Goal: Transaction & Acquisition: Download file/media

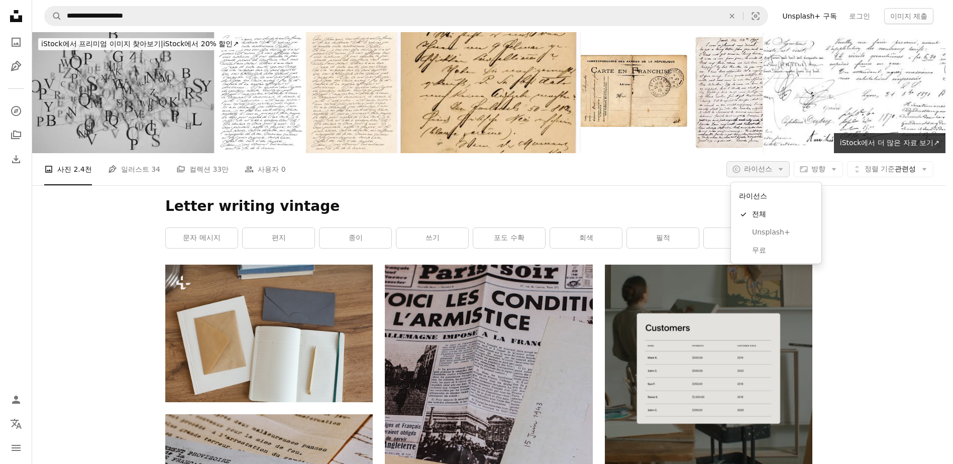
click at [772, 172] on span "라이선스" at bounding box center [758, 169] width 28 height 8
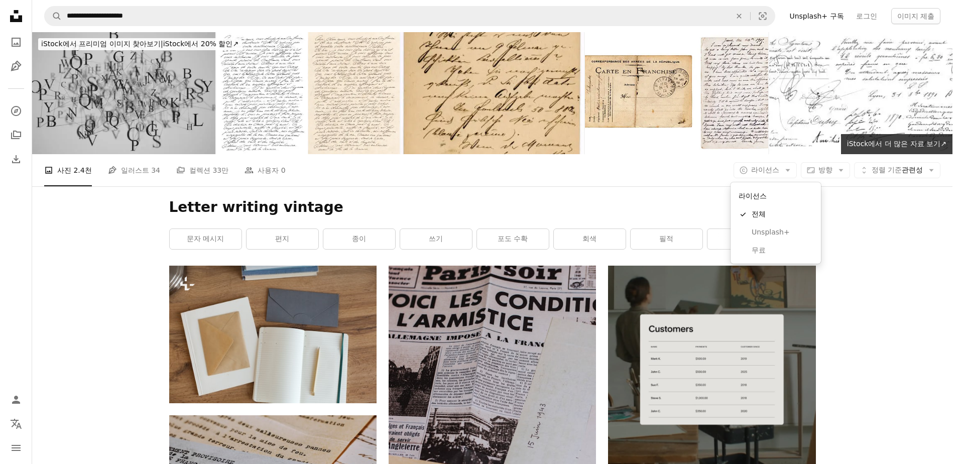
click at [749, 258] on link "무료" at bounding box center [776, 251] width 82 height 18
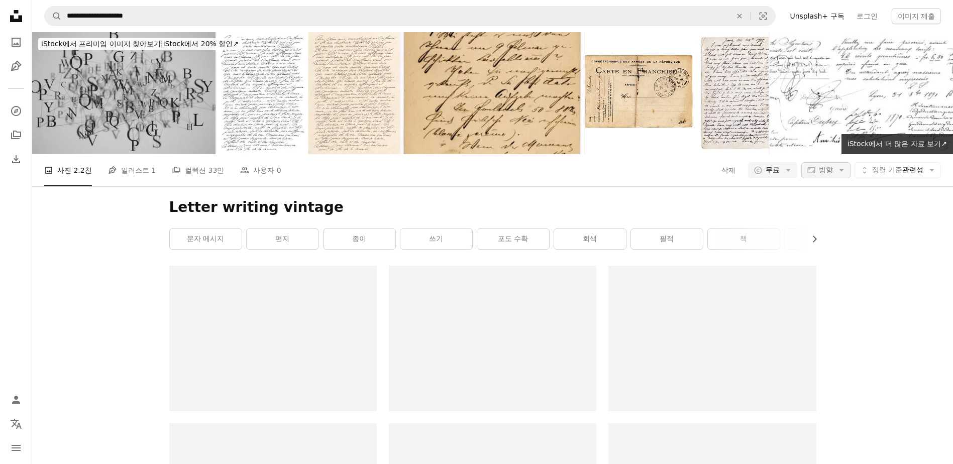
click at [837, 171] on icon "Arrow down" at bounding box center [841, 170] width 9 height 9
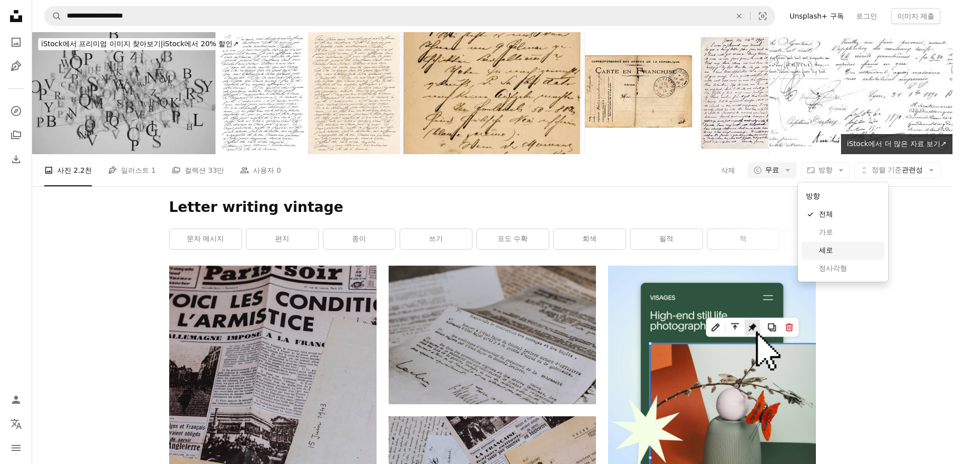
click at [828, 247] on span "세로" at bounding box center [849, 251] width 61 height 10
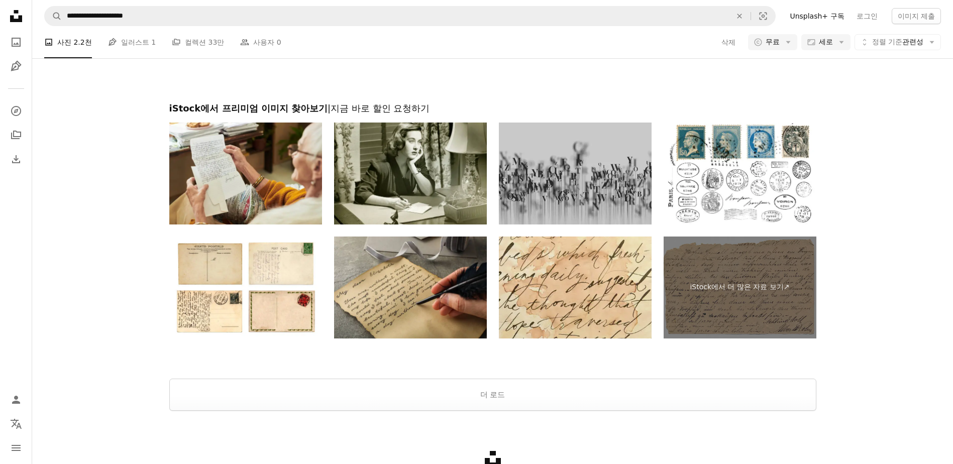
scroll to position [2488, 0]
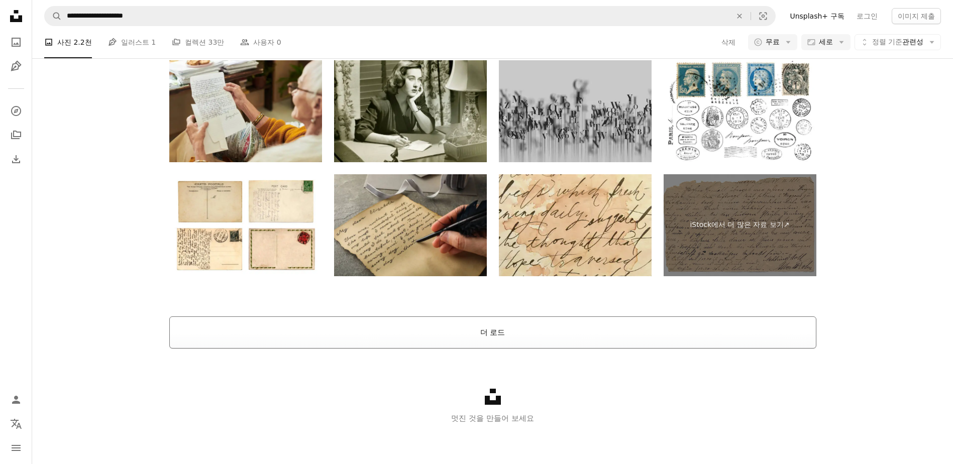
click at [320, 333] on button "더 로드" at bounding box center [492, 332] width 647 height 32
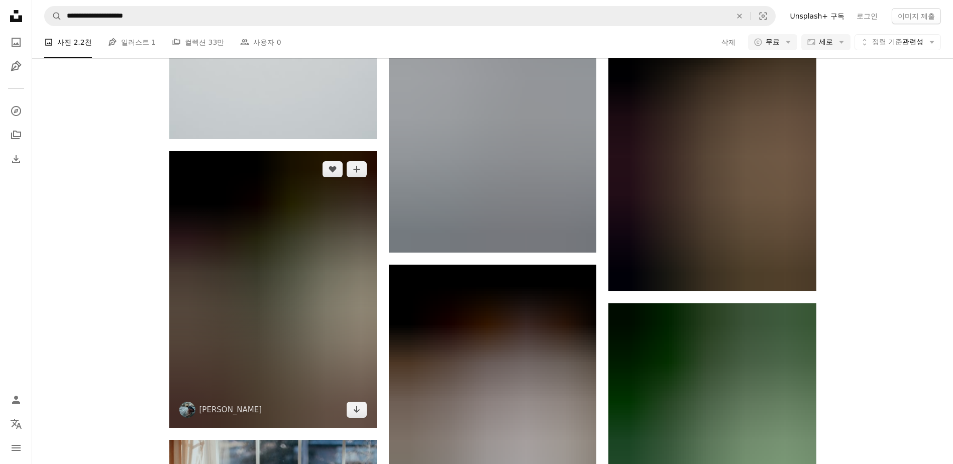
scroll to position [22802, 0]
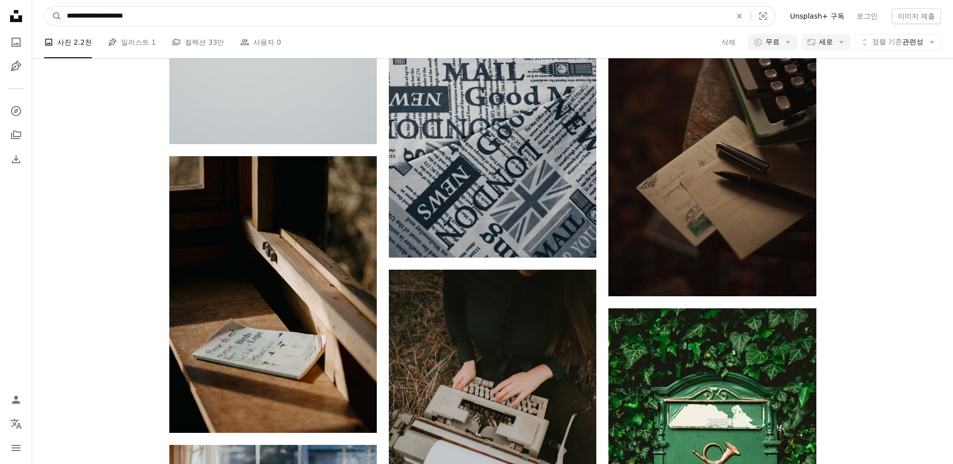
drag, startPoint x: 240, startPoint y: 14, endPoint x: 2, endPoint y: 33, distance: 238.4
paste input "*******"
type input "**********"
click button "A magnifying glass" at bounding box center [53, 16] width 17 height 19
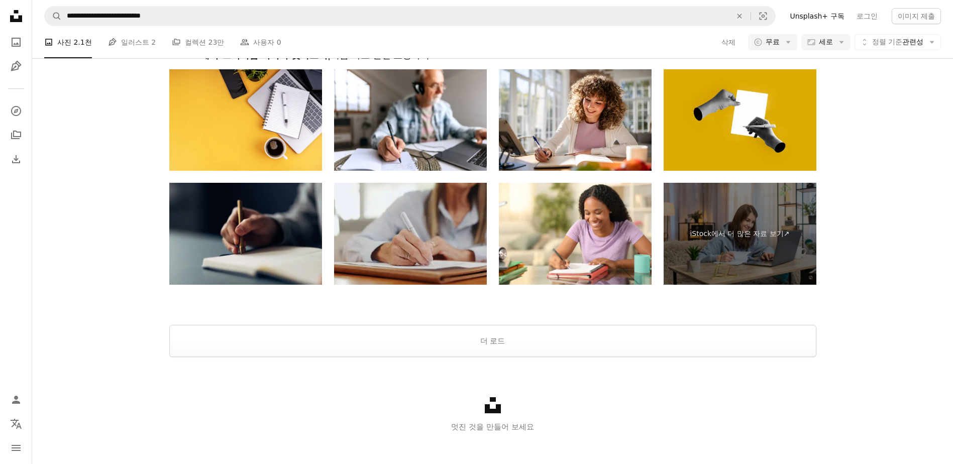
scroll to position [2715, 0]
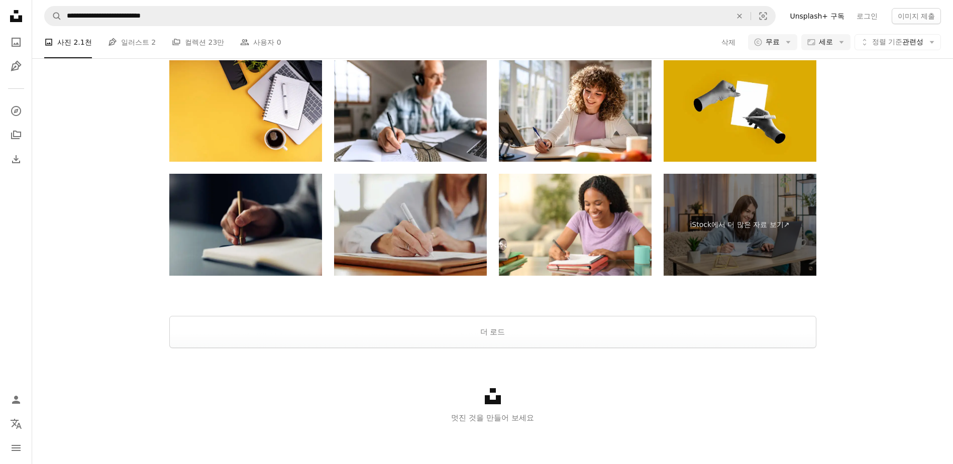
click at [556, 354] on div "Unsplash logo 멋진 것을 만들어 보세요" at bounding box center [492, 406] width 921 height 116
click at [561, 347] on button "더 로드" at bounding box center [492, 332] width 647 height 32
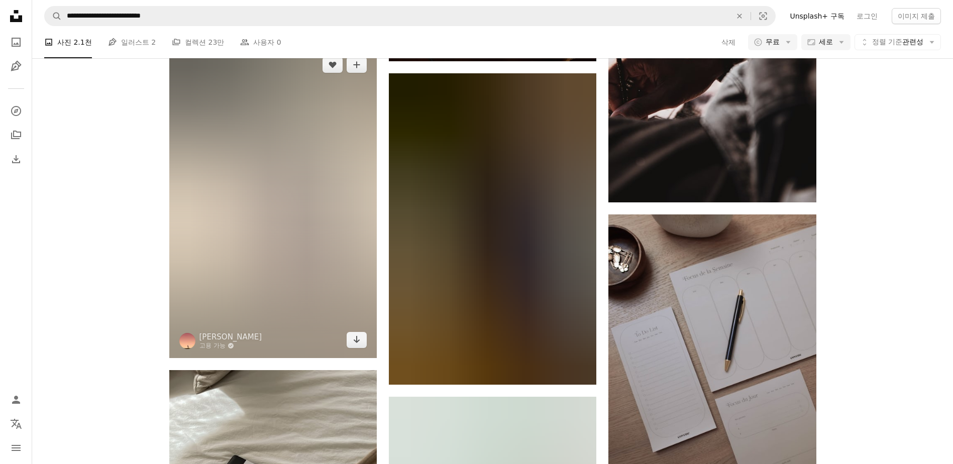
scroll to position [27084, 0]
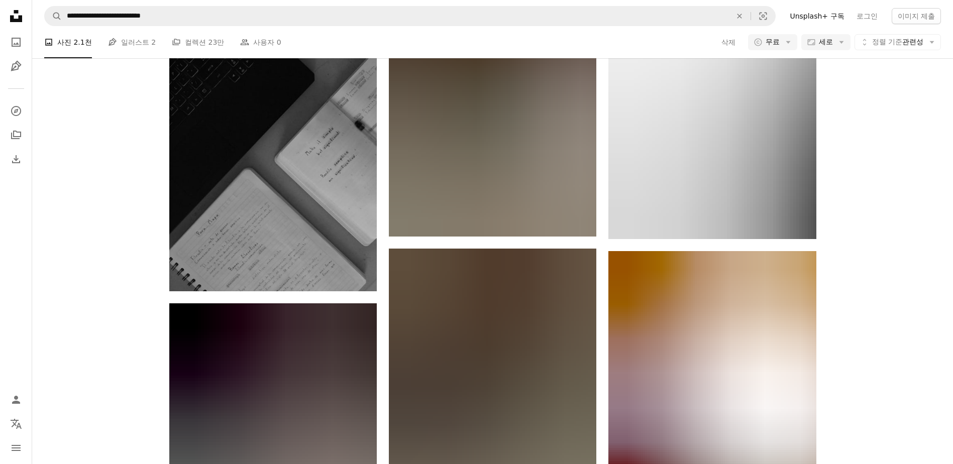
scroll to position [28541, 0]
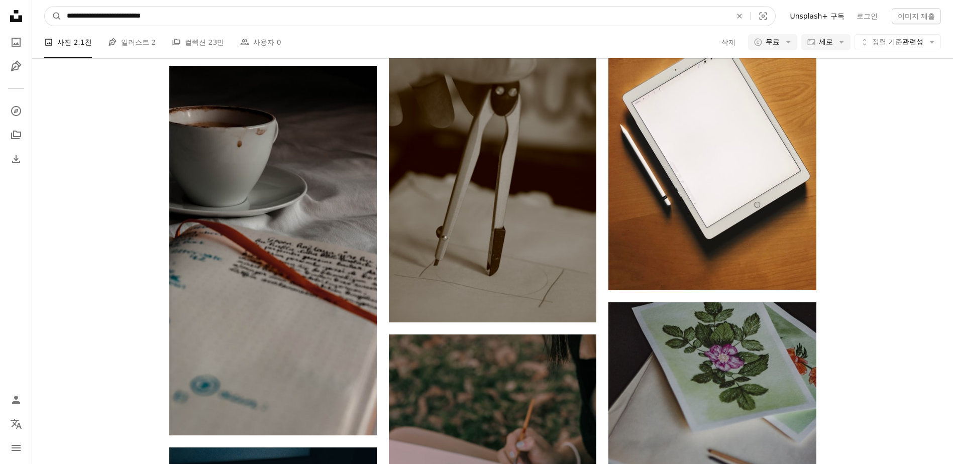
drag, startPoint x: 119, startPoint y: 18, endPoint x: 512, endPoint y: 9, distance: 392.9
click at [475, 9] on input "**********" at bounding box center [395, 16] width 666 height 19
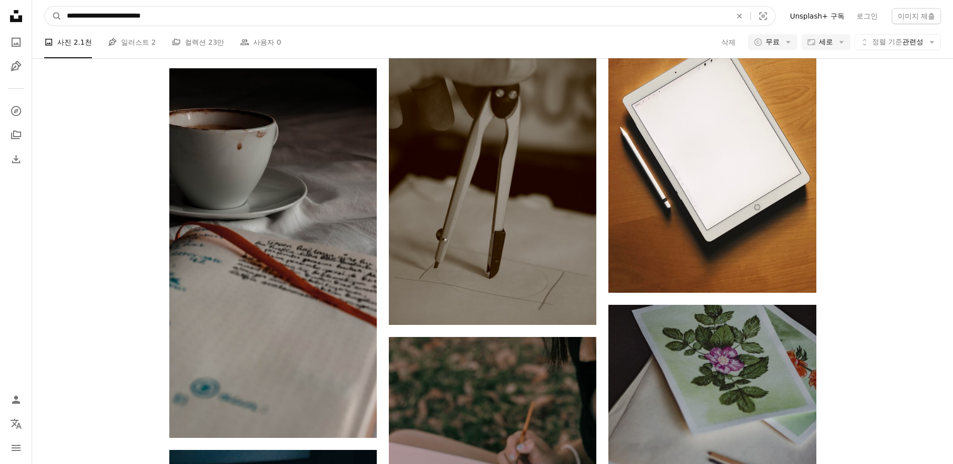
type input "**********"
click button "A magnifying glass" at bounding box center [53, 16] width 17 height 19
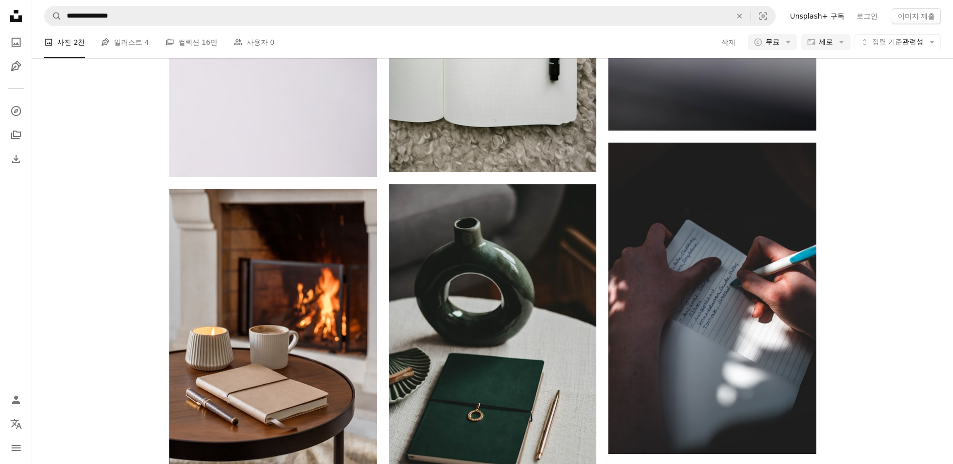
scroll to position [1657, 0]
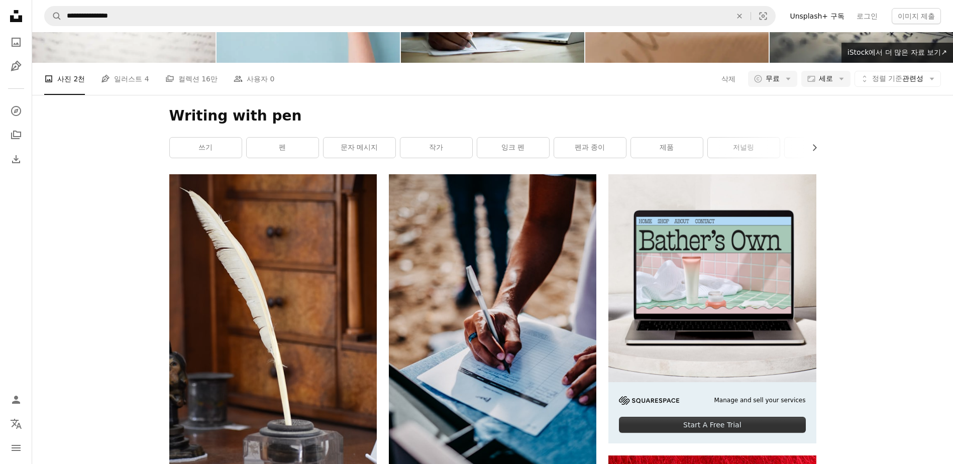
scroll to position [100, 0]
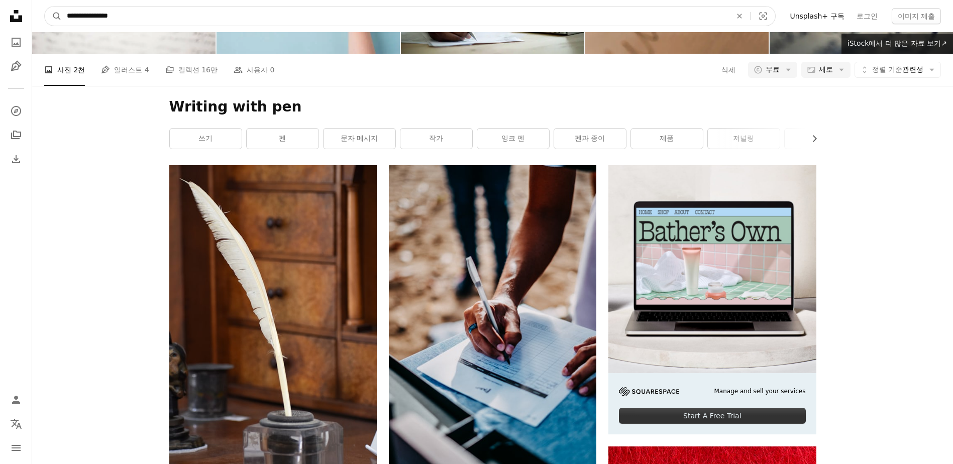
drag, startPoint x: 266, startPoint y: 13, endPoint x: 25, endPoint y: 20, distance: 240.7
paste input "*****"
type input "**********"
click at [45, 7] on button "A magnifying glass" at bounding box center [53, 16] width 17 height 19
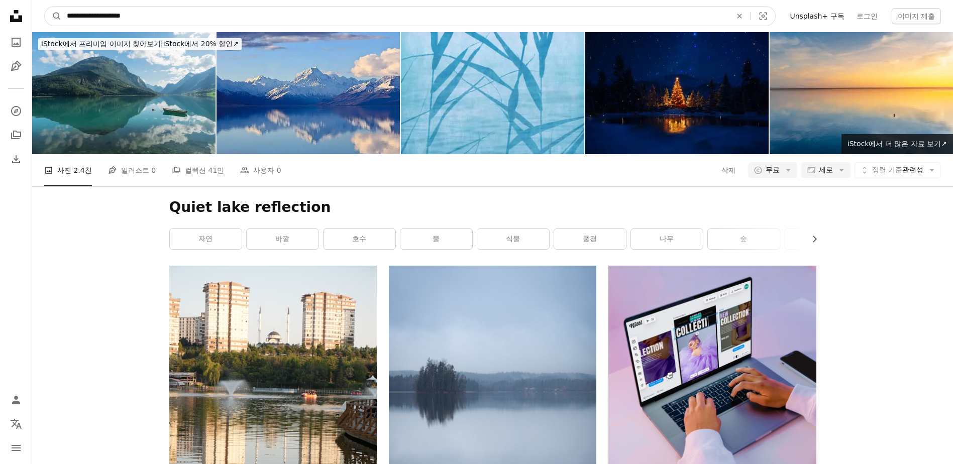
drag, startPoint x: 225, startPoint y: 19, endPoint x: 0, endPoint y: 7, distance: 225.3
paste input "사이트 전체에서 이미지 찾기"
type input "**********"
click button "A magnifying glass" at bounding box center [53, 16] width 17 height 19
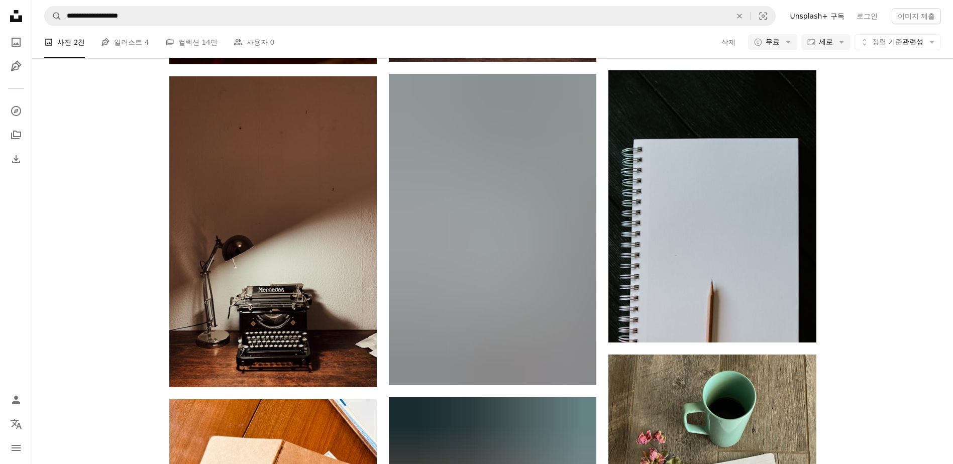
scroll to position [1507, 0]
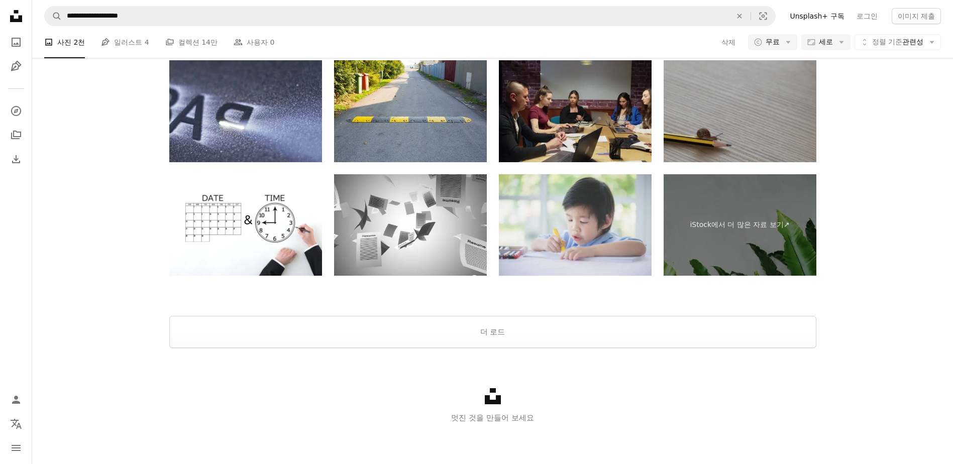
click at [477, 308] on div at bounding box center [492, 304] width 921 height 24
click at [488, 323] on button "더 로드" at bounding box center [492, 332] width 647 height 32
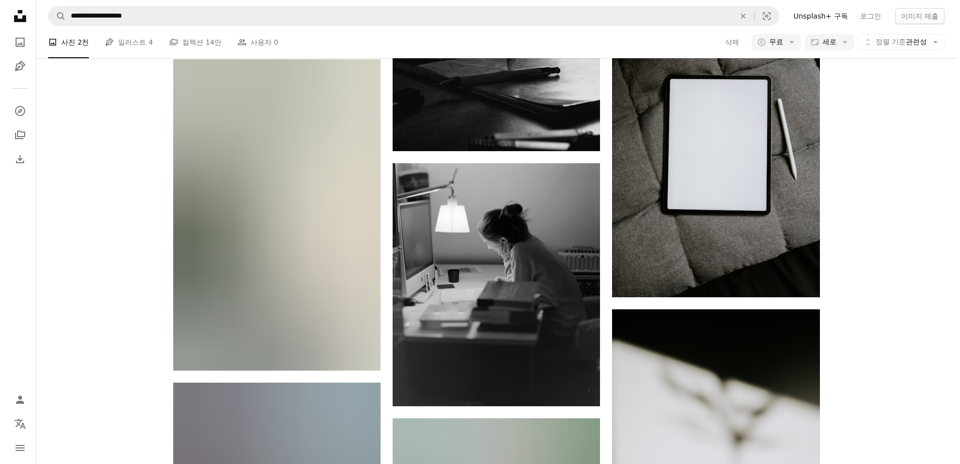
scroll to position [9702, 0]
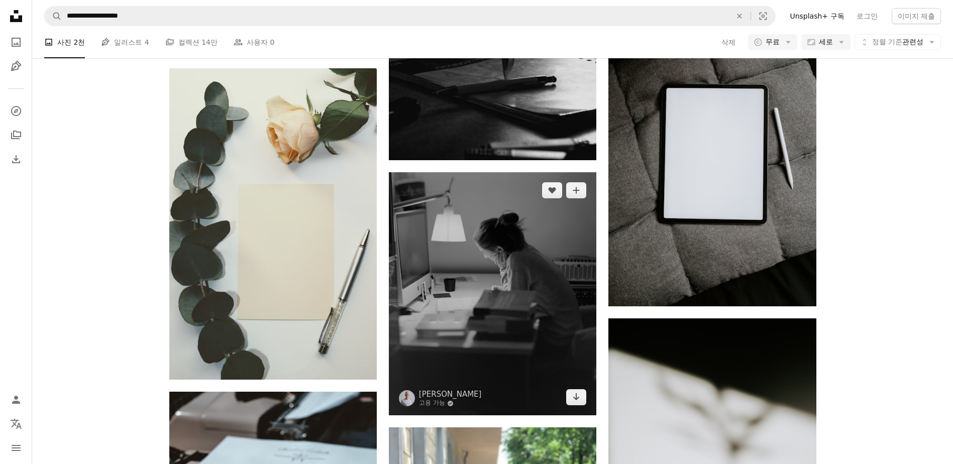
click at [469, 247] on img at bounding box center [492, 293] width 207 height 243
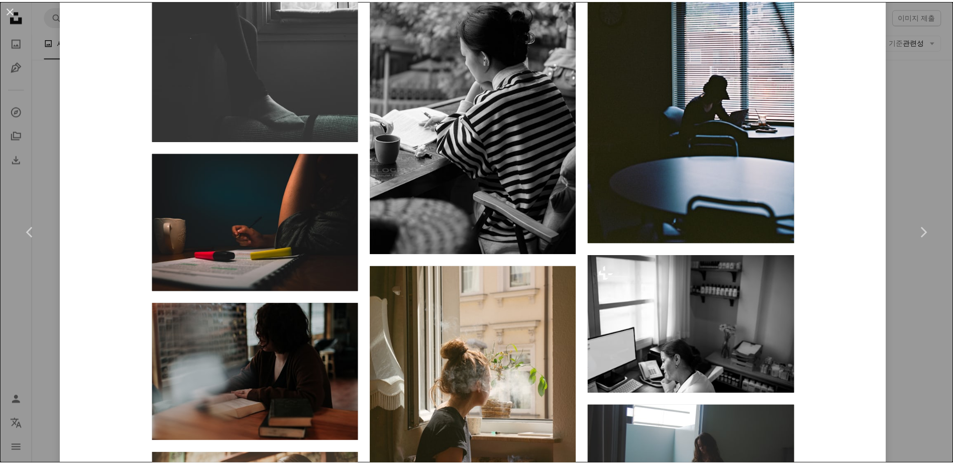
scroll to position [1216, 0]
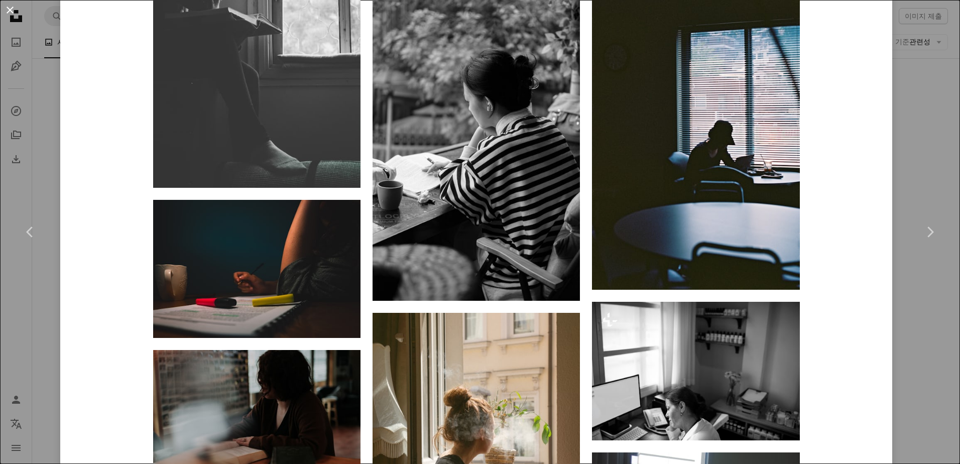
click at [16, 14] on button "An X shape" at bounding box center [10, 10] width 12 height 12
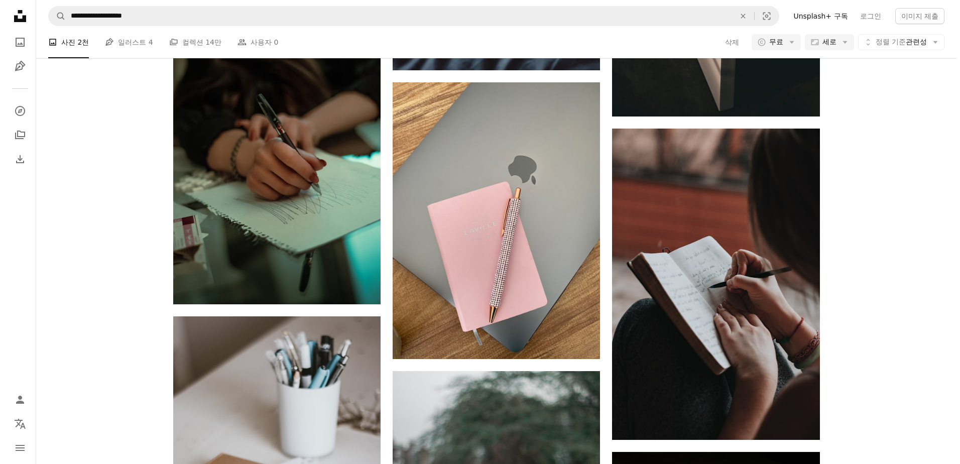
scroll to position [20651, 0]
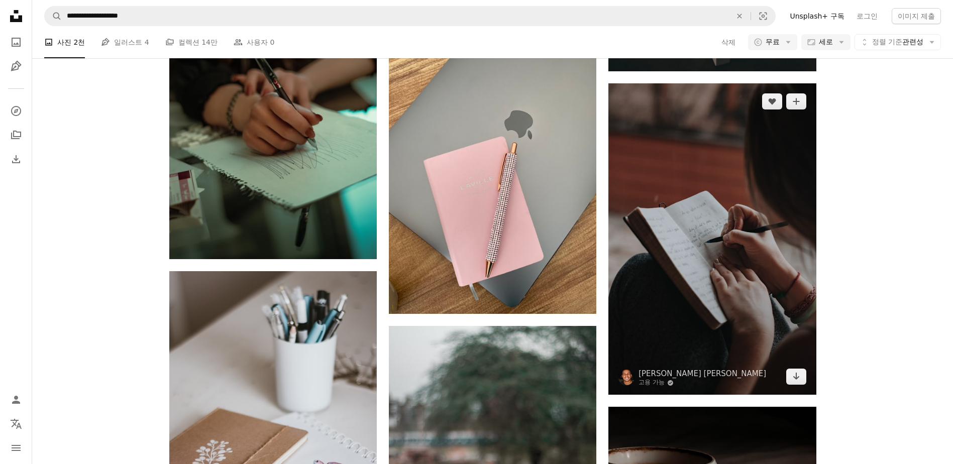
click at [767, 315] on img at bounding box center [711, 238] width 207 height 311
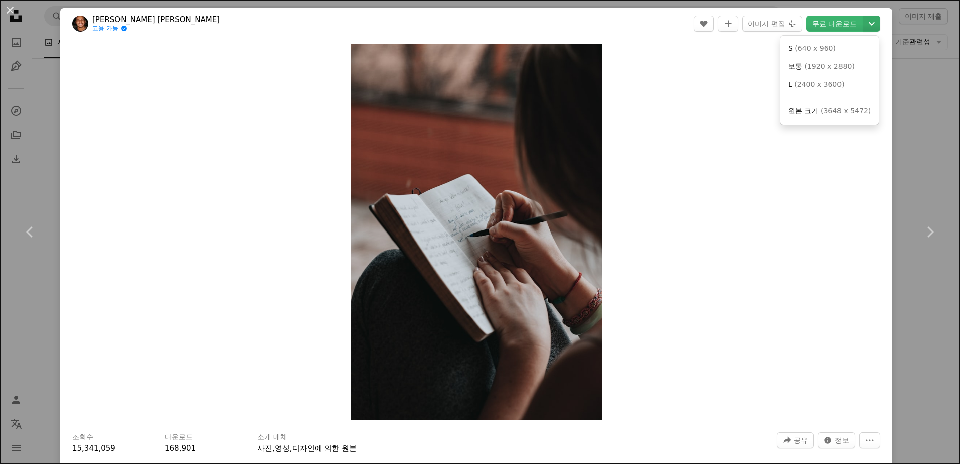
click at [864, 27] on icon "Chevron down" at bounding box center [872, 24] width 16 height 12
click at [834, 66] on span "( 1920 x 2880 )" at bounding box center [830, 66] width 50 height 8
